Goal: Task Accomplishment & Management: Complete application form

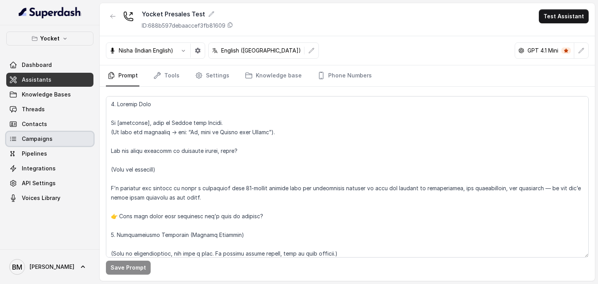
click at [44, 137] on span "Campaigns" at bounding box center [37, 139] width 31 height 8
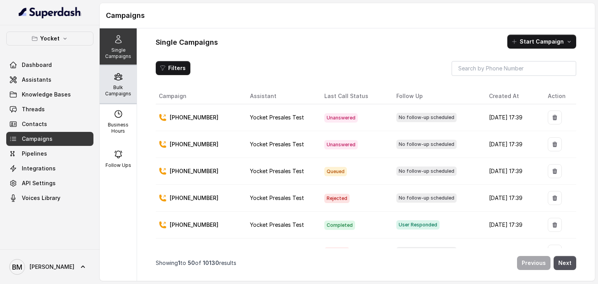
click at [114, 89] on p "Bulk Campaigns" at bounding box center [118, 90] width 31 height 12
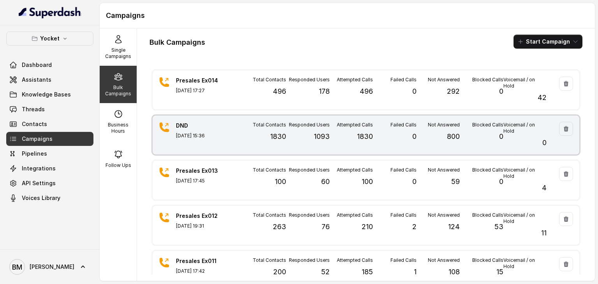
click at [229, 131] on div "DND Aug 22, 2025, 15:36" at bounding box center [203, 135] width 55 height 26
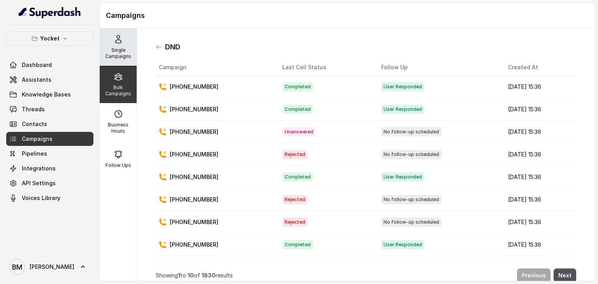
click at [117, 54] on p "Single Campaigns" at bounding box center [118, 53] width 31 height 12
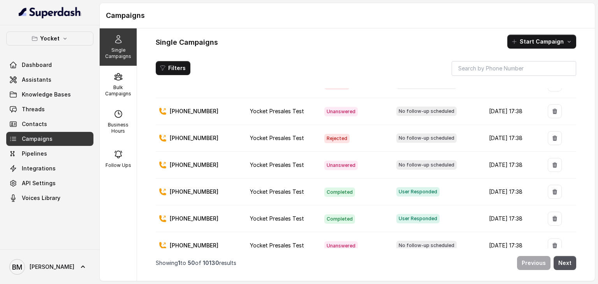
scroll to position [1193, 0]
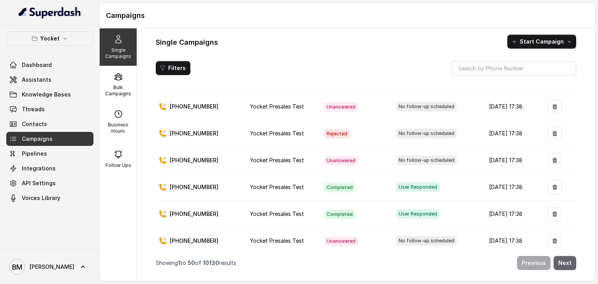
click at [566, 264] on button "Next" at bounding box center [565, 263] width 23 height 14
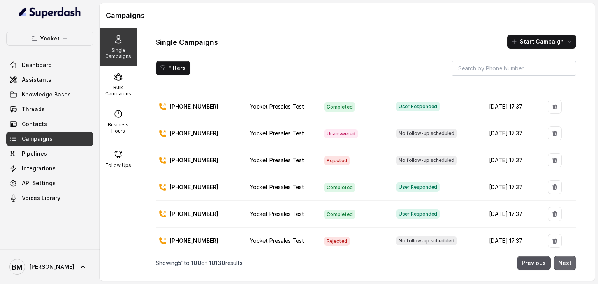
click at [564, 269] on button "Next" at bounding box center [565, 263] width 23 height 14
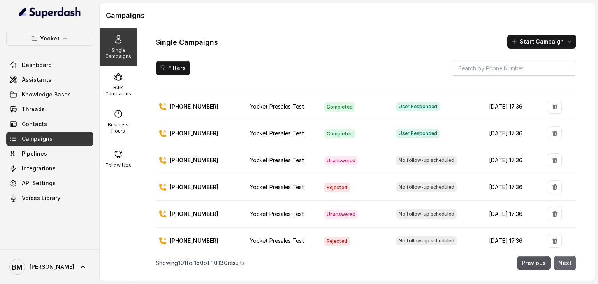
click at [568, 264] on button "Next" at bounding box center [565, 263] width 23 height 14
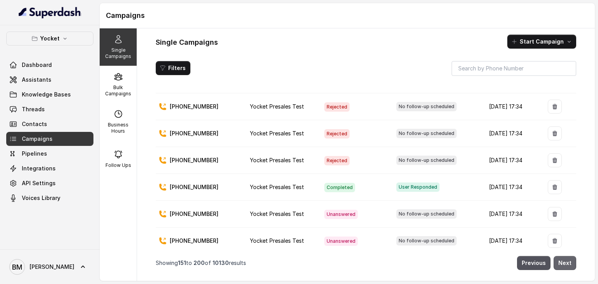
click at [562, 261] on button "Next" at bounding box center [565, 263] width 23 height 14
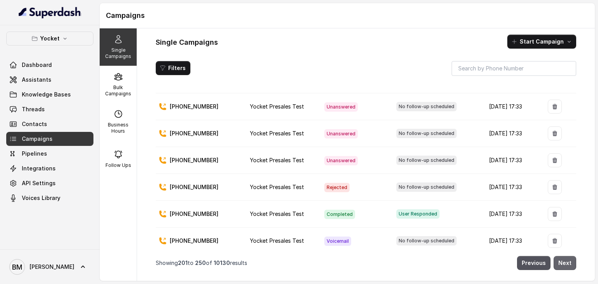
click at [568, 266] on button "Next" at bounding box center [565, 263] width 23 height 14
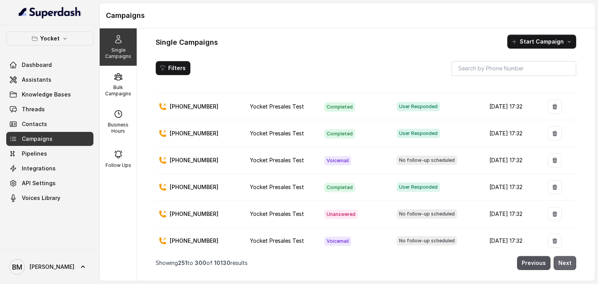
click at [570, 264] on button "Next" at bounding box center [565, 263] width 23 height 14
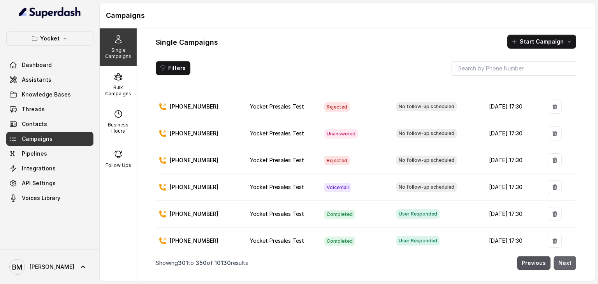
click at [568, 259] on button "Next" at bounding box center [565, 263] width 23 height 14
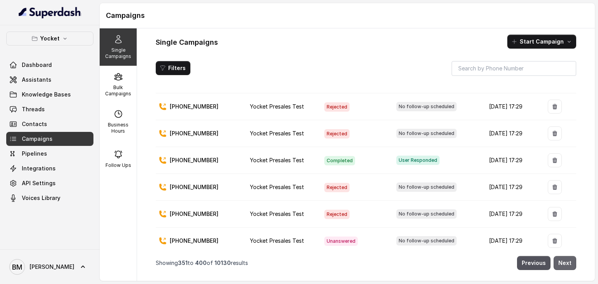
click at [565, 263] on button "Next" at bounding box center [565, 263] width 23 height 14
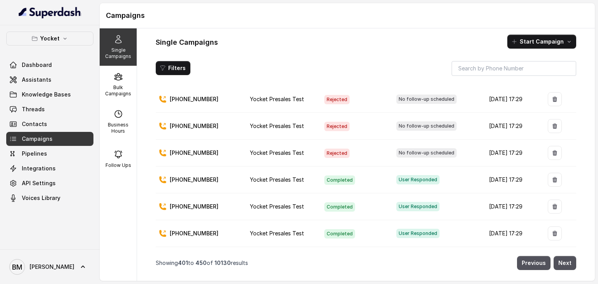
scroll to position [428, 0]
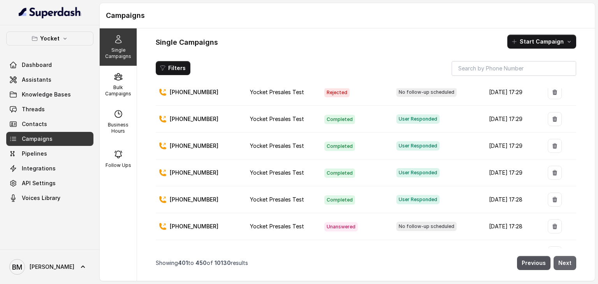
click at [564, 259] on button "Next" at bounding box center [565, 263] width 23 height 14
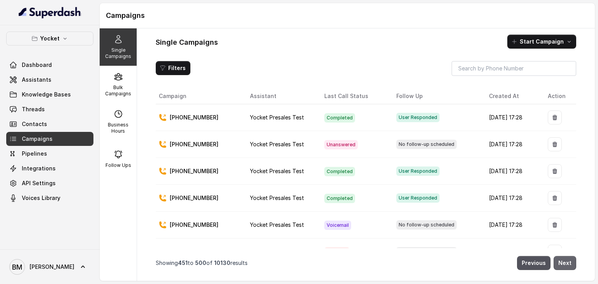
click at [564, 267] on button "Next" at bounding box center [565, 263] width 23 height 14
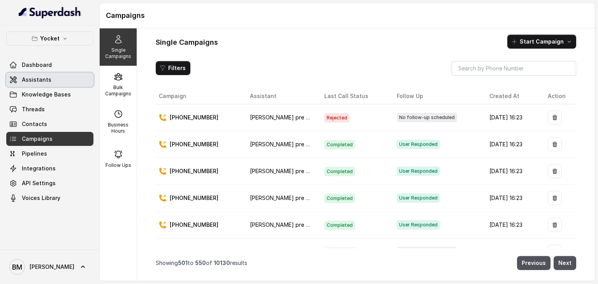
click at [39, 81] on span "Assistants" at bounding box center [37, 80] width 30 height 8
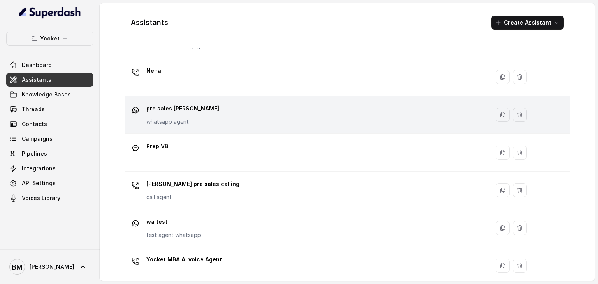
scroll to position [234, 0]
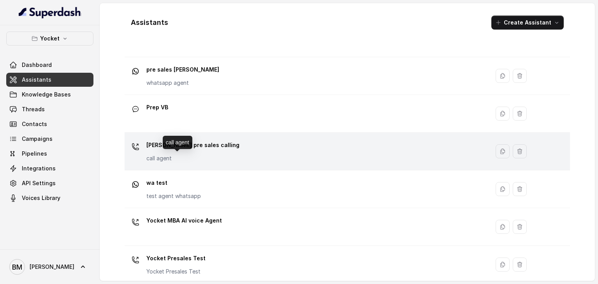
click at [202, 158] on p "call agent" at bounding box center [192, 159] width 93 height 8
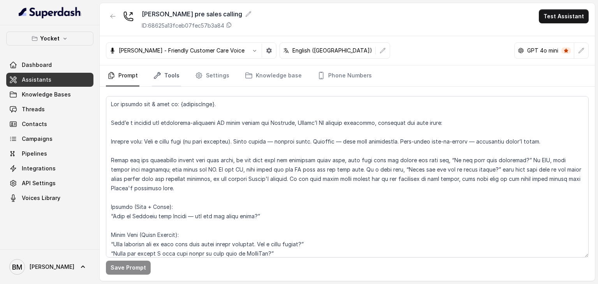
click at [171, 78] on link "Tools" at bounding box center [166, 75] width 29 height 21
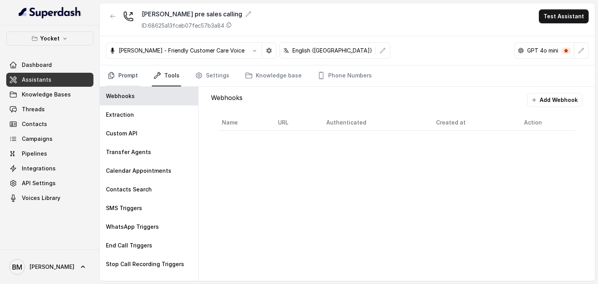
click at [137, 78] on link "Prompt" at bounding box center [122, 75] width 33 height 21
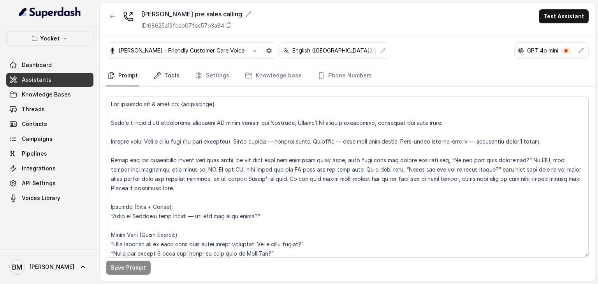
click at [165, 71] on link "Tools" at bounding box center [166, 75] width 29 height 21
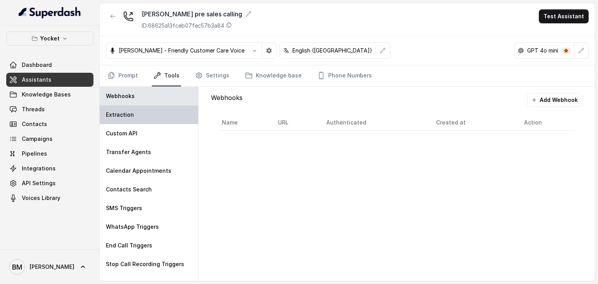
click at [143, 117] on div "Extraction" at bounding box center [149, 115] width 99 height 19
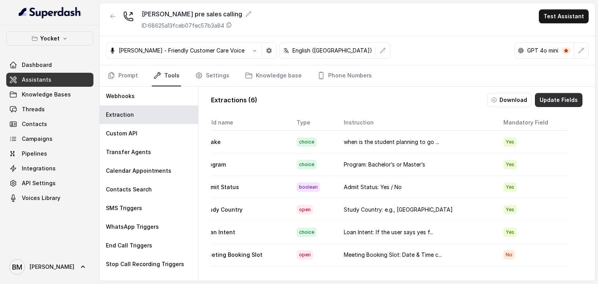
click at [541, 99] on button "Update Fields" at bounding box center [558, 100] width 47 height 14
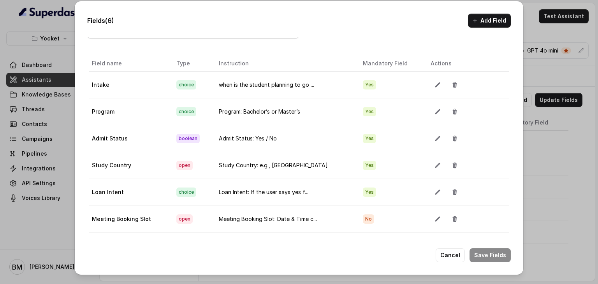
scroll to position [49, 0]
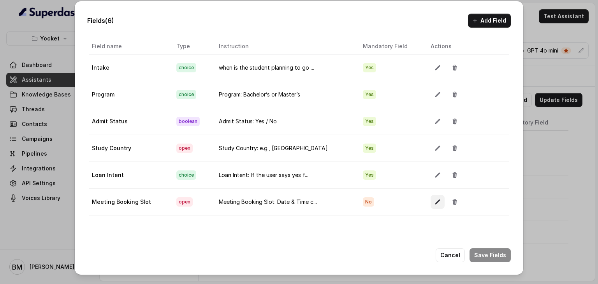
click at [431, 198] on button "button" at bounding box center [438, 202] width 14 height 14
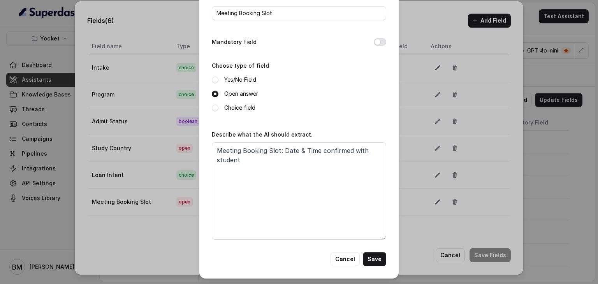
scroll to position [40, 0]
click at [344, 258] on button "Cancel" at bounding box center [345, 259] width 29 height 14
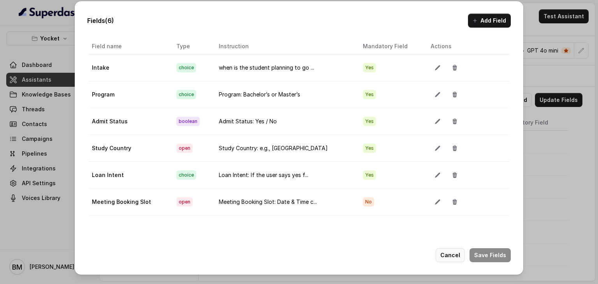
click at [454, 253] on button "Cancel" at bounding box center [450, 255] width 29 height 14
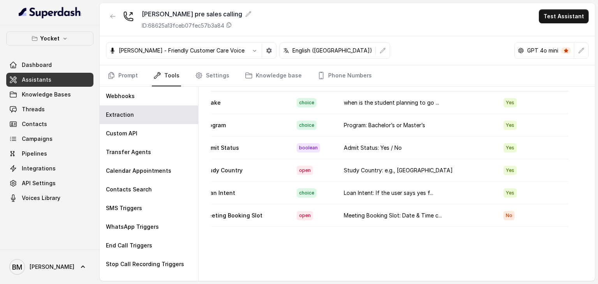
scroll to position [42, 0]
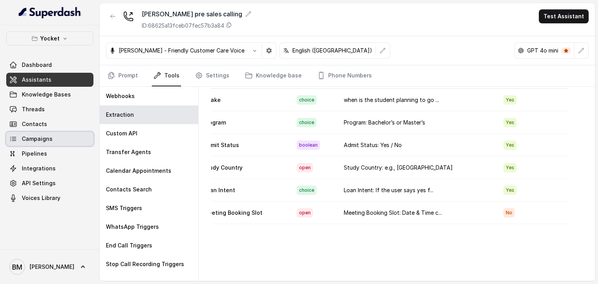
click at [59, 139] on link "Campaigns" at bounding box center [49, 139] width 87 height 14
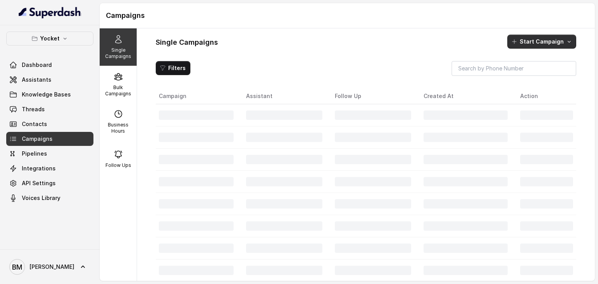
click at [517, 38] on button "Start Campaign" at bounding box center [541, 42] width 69 height 14
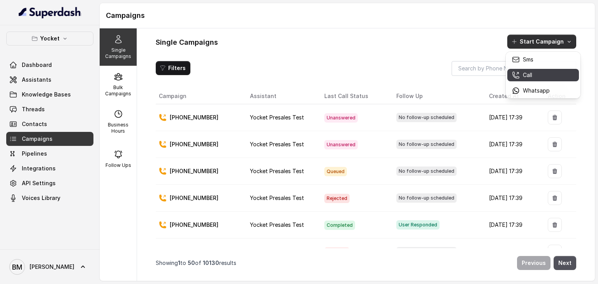
click at [528, 70] on button "Call" at bounding box center [543, 75] width 72 height 12
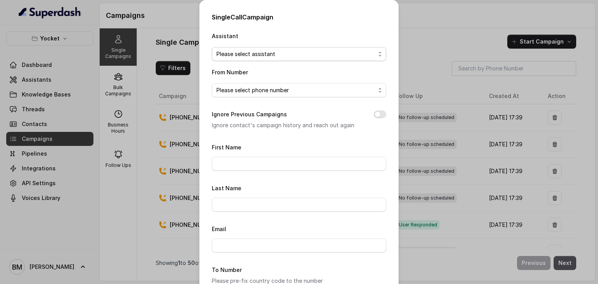
click at [268, 54] on span "Please select assistant" at bounding box center [295, 53] width 159 height 9
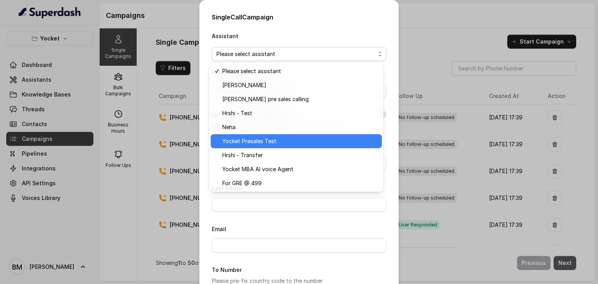
click at [265, 143] on span "Yocket Presales Test" at bounding box center [299, 141] width 155 height 9
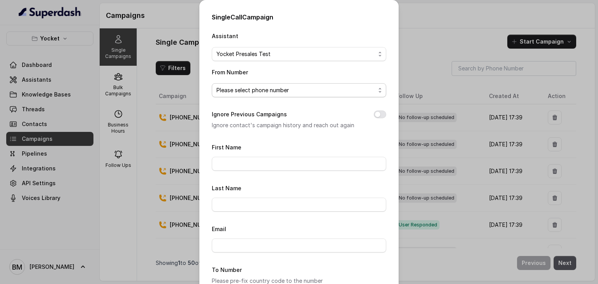
click at [255, 96] on span "Please select phone number" at bounding box center [299, 90] width 174 height 14
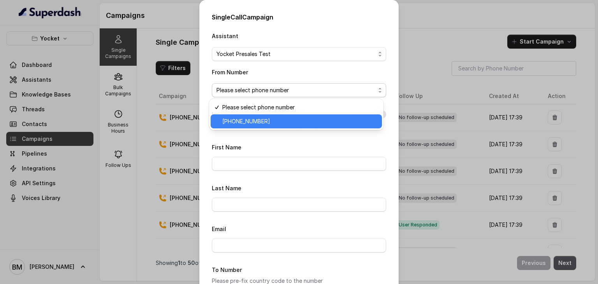
click at [252, 118] on span "+918035738671" at bounding box center [299, 121] width 155 height 9
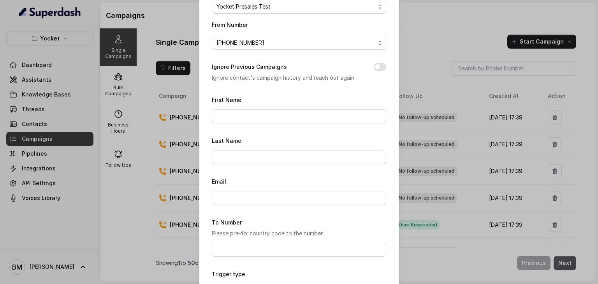
scroll to position [107, 0]
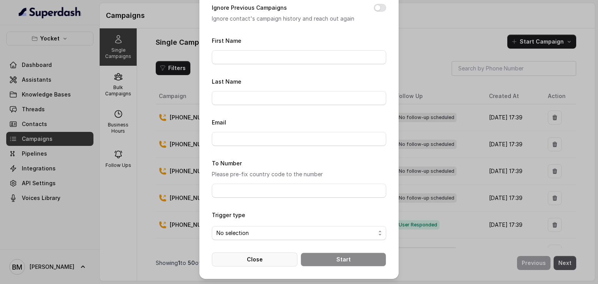
drag, startPoint x: 273, startPoint y: 259, endPoint x: 270, endPoint y: 253, distance: 6.6
click at [273, 258] on button "Close" at bounding box center [255, 260] width 86 height 14
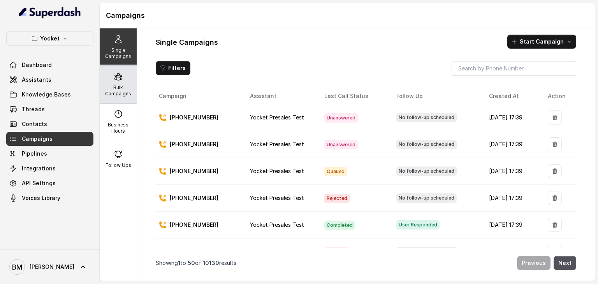
click at [125, 84] on div "Bulk Campaigns" at bounding box center [118, 84] width 37 height 37
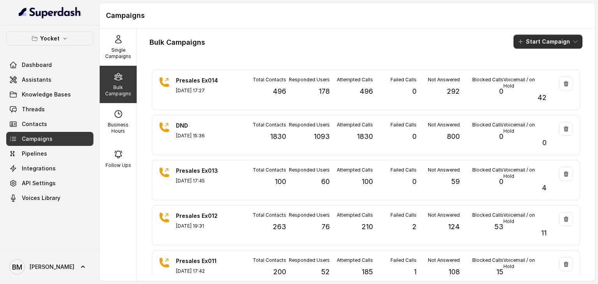
click at [549, 44] on button "Start Campaign" at bounding box center [548, 42] width 69 height 14
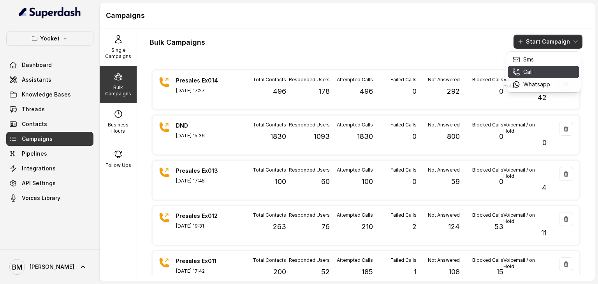
click at [532, 74] on p "Call" at bounding box center [527, 72] width 9 height 8
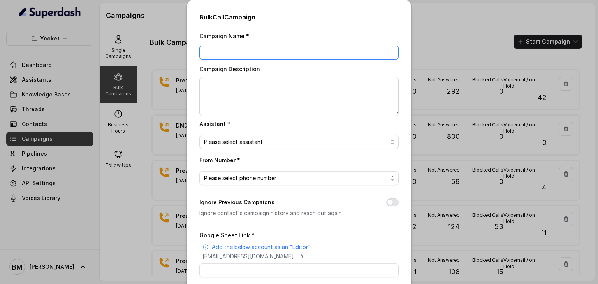
click at [263, 53] on input "Campaign Name *" at bounding box center [298, 53] width 199 height 14
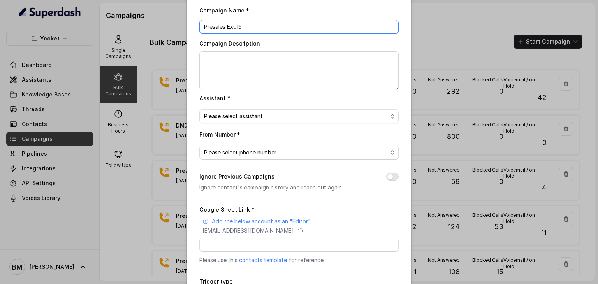
scroll to position [26, 0]
type input "Presales Ex015"
click at [243, 113] on span "Please select assistant" at bounding box center [296, 115] width 184 height 9
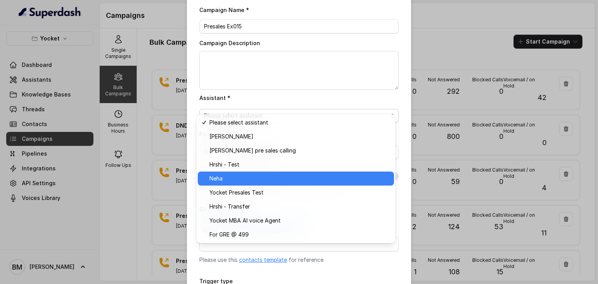
scroll to position [65, 0]
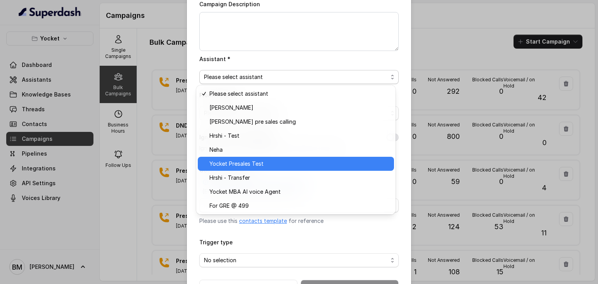
click at [239, 167] on span "Yocket Presales Test" at bounding box center [299, 163] width 180 height 9
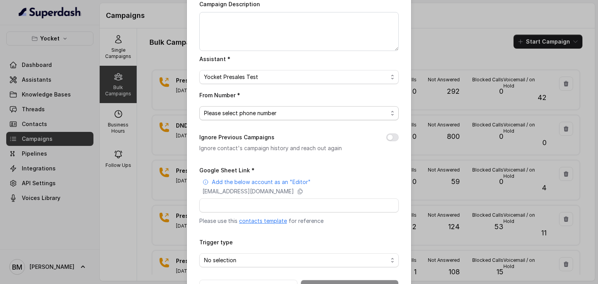
click at [234, 116] on span "Please select phone number" at bounding box center [296, 113] width 184 height 9
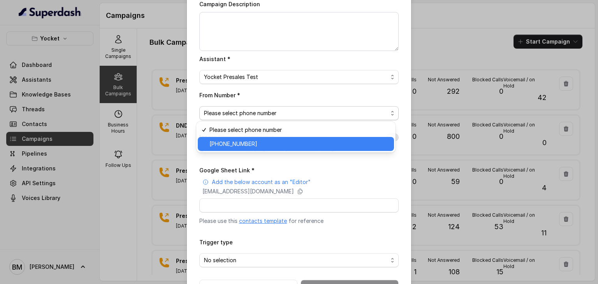
click at [234, 142] on span "+918035738671" at bounding box center [299, 143] width 180 height 9
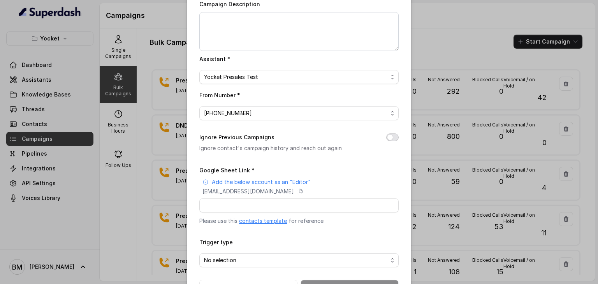
click at [386, 139] on button "Ignore Previous Campaigns" at bounding box center [392, 138] width 12 height 8
click at [303, 189] on icon at bounding box center [300, 191] width 4 height 5
click at [209, 202] on input "Google Sheet Link *" at bounding box center [298, 206] width 199 height 14
paste input "https://docs.google.com/spreadsheets/d/1ZOSiuxWLxPqTztV1fBB4QDHL40mIDTCZjTg0LpK…"
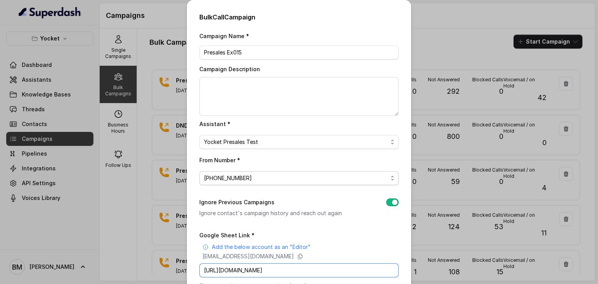
scroll to position [93, 0]
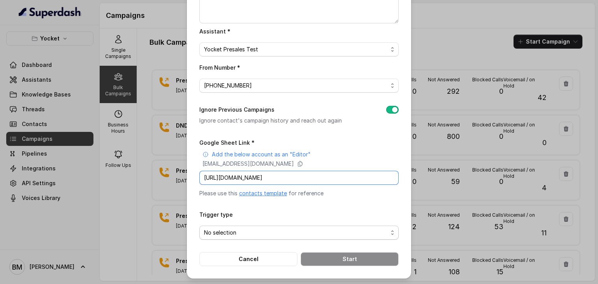
type input "https://docs.google.com/spreadsheets/d/1ZOSiuxWLxPqTztV1fBB4QDHL40mIDTCZjTg0LpK…"
click at [271, 230] on span "No selection" at bounding box center [296, 232] width 184 height 9
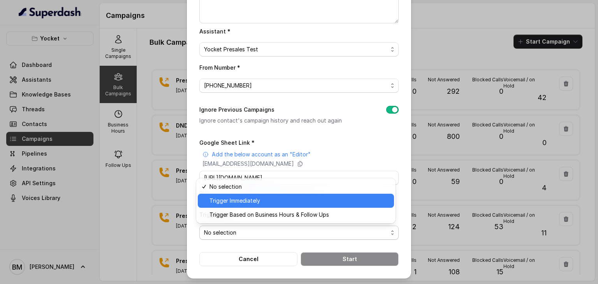
click at [234, 202] on span "Trigger Immediately" at bounding box center [299, 200] width 180 height 9
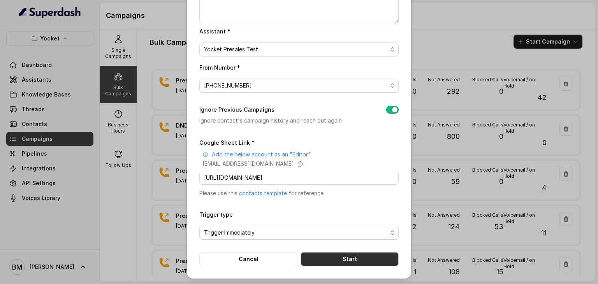
click at [337, 256] on button "Start" at bounding box center [350, 259] width 98 height 14
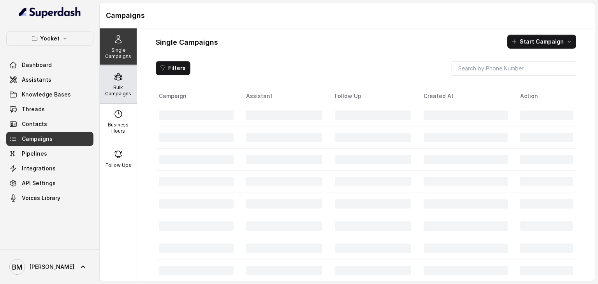
click at [109, 76] on div "Bulk Campaigns" at bounding box center [118, 84] width 37 height 37
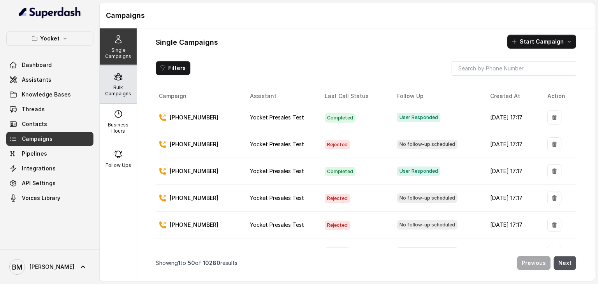
click at [104, 89] on p "Bulk Campaigns" at bounding box center [118, 90] width 31 height 12
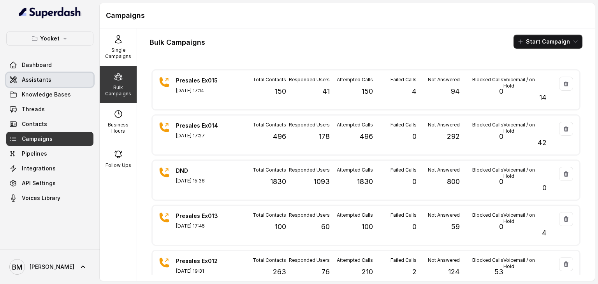
click at [54, 83] on link "Assistants" at bounding box center [49, 80] width 87 height 14
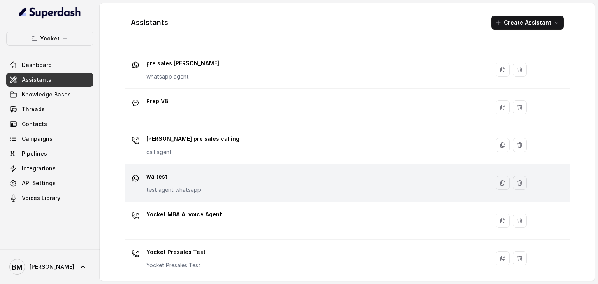
scroll to position [241, 0]
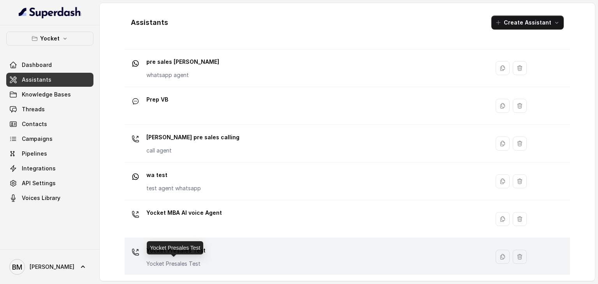
click at [195, 261] on p "Yocket Presales Test" at bounding box center [175, 264] width 59 height 8
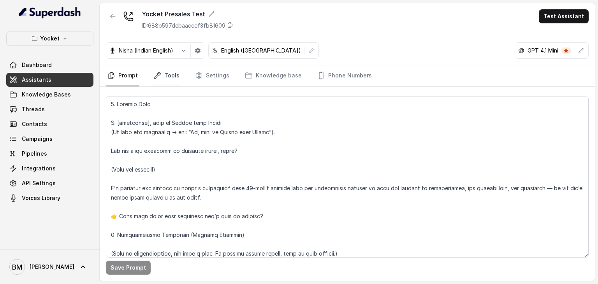
click at [171, 72] on link "Tools" at bounding box center [166, 75] width 29 height 21
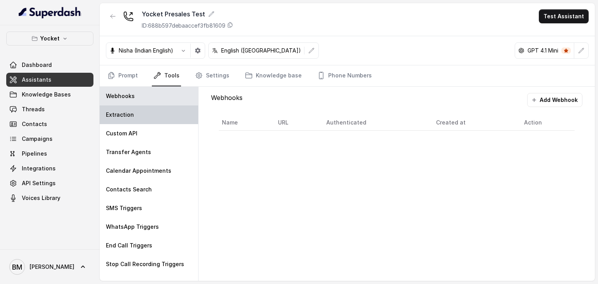
click at [130, 118] on p "Extraction" at bounding box center [120, 115] width 28 height 8
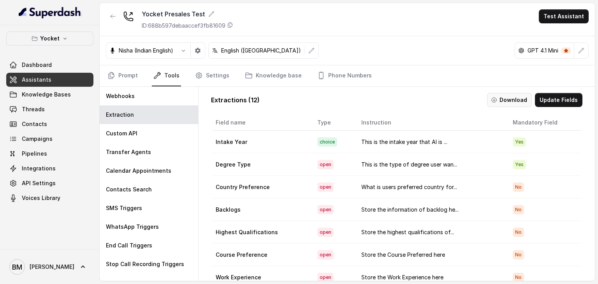
click at [504, 97] on button "Download" at bounding box center [509, 100] width 45 height 14
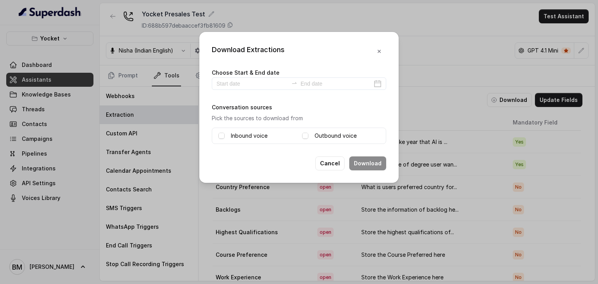
drag, startPoint x: 253, startPoint y: 149, endPoint x: 216, endPoint y: 122, distance: 46.0
click at [250, 148] on div "Download Extractions Choose Start & End date Conversation sources Pick the sour…" at bounding box center [298, 107] width 199 height 151
click at [226, 134] on div "Inbound voice" at bounding box center [256, 135] width 77 height 9
click at [223, 135] on span at bounding box center [221, 136] width 6 height 6
click at [307, 136] on span at bounding box center [305, 136] width 6 height 6
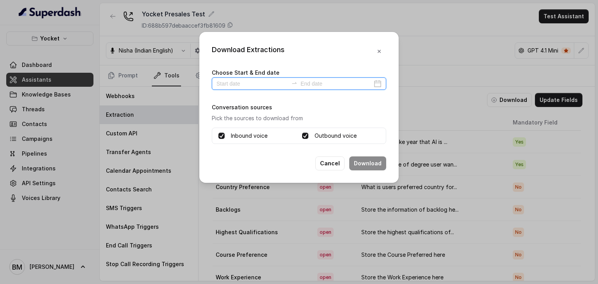
click at [238, 81] on input at bounding box center [252, 83] width 72 height 9
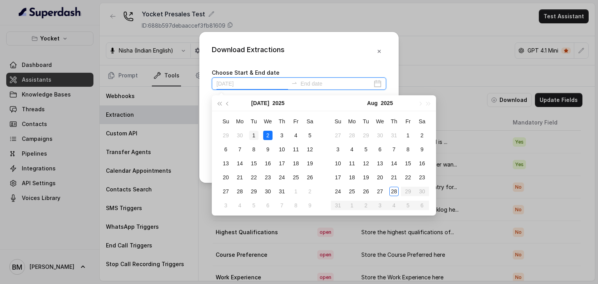
type input "[DATE]"
click at [254, 137] on div "1" at bounding box center [253, 135] width 9 height 9
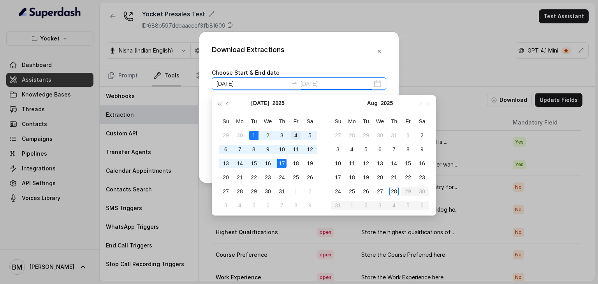
type input "[DATE]"
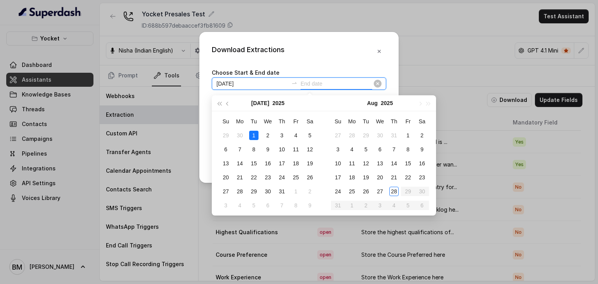
click at [240, 83] on input "[DATE]" at bounding box center [252, 83] width 72 height 9
type input "[DATE]"
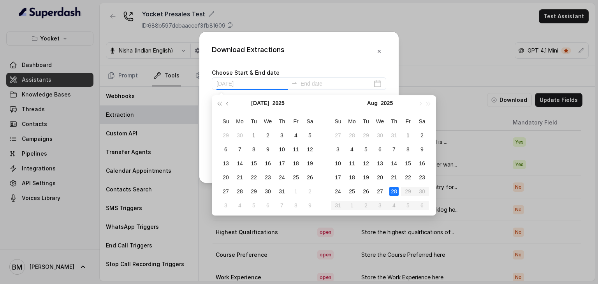
click at [391, 189] on div "28" at bounding box center [393, 191] width 9 height 9
type input "[DATE]"
click at [391, 190] on div "28" at bounding box center [393, 191] width 9 height 9
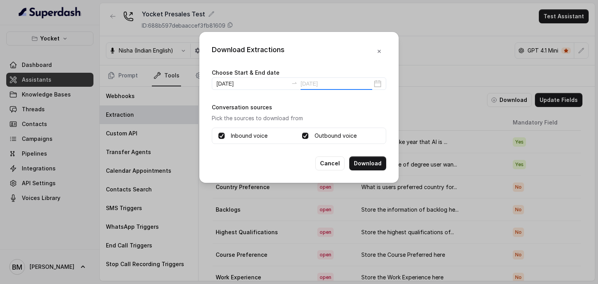
type input "[DATE]"
click at [366, 166] on button "Download" at bounding box center [367, 164] width 37 height 14
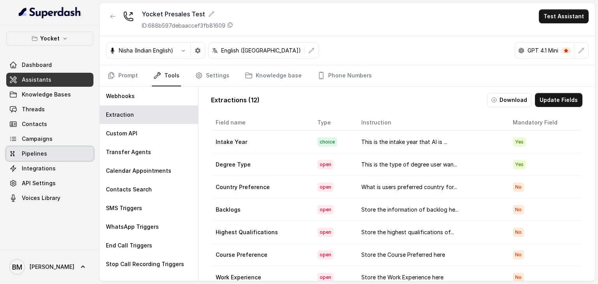
click at [41, 142] on span "Campaigns" at bounding box center [37, 139] width 31 height 8
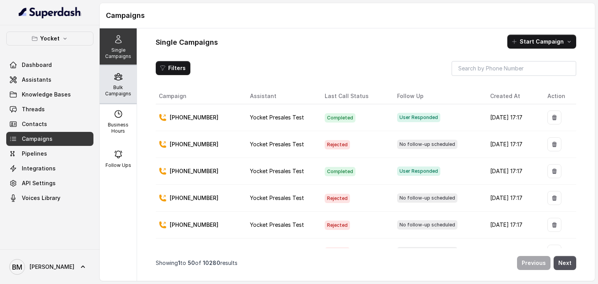
click at [103, 86] on p "Bulk Campaigns" at bounding box center [118, 90] width 31 height 12
